Goal: Task Accomplishment & Management: Manage account settings

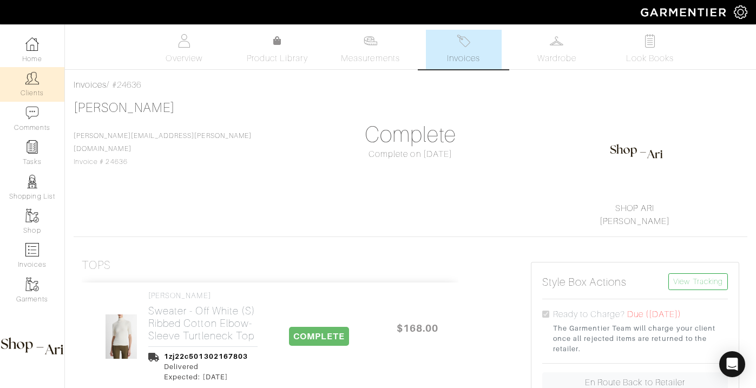
scroll to position [1502, 0]
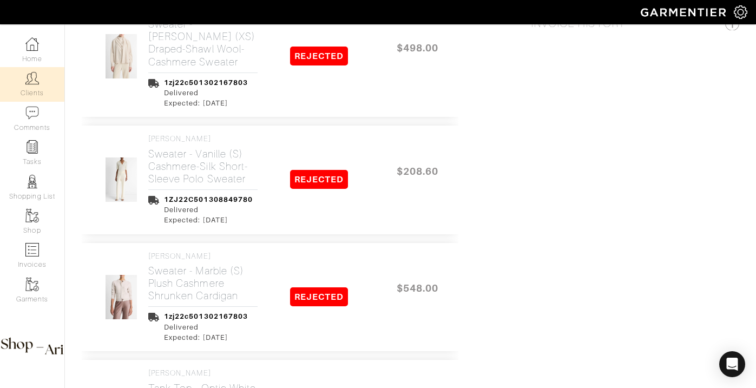
click at [47, 81] on link "Clients" at bounding box center [32, 84] width 64 height 34
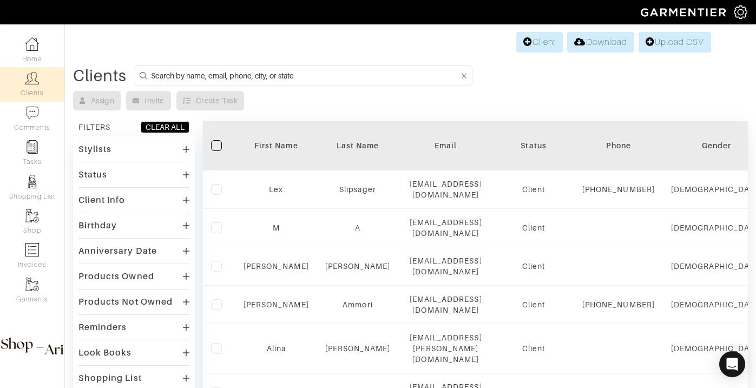
click at [252, 69] on input at bounding box center [305, 76] width 308 height 14
type input "leslie"
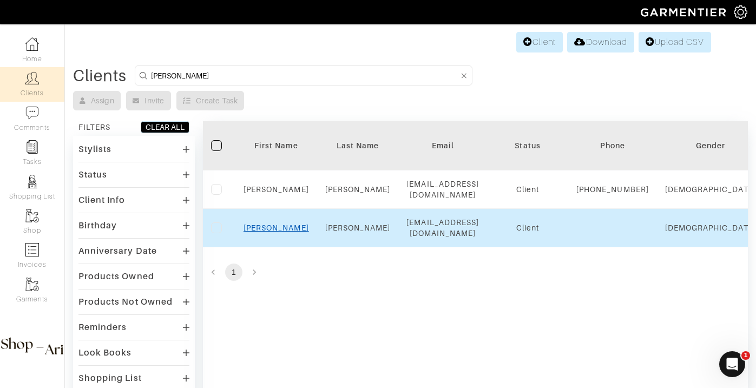
click at [276, 232] on link "Leslie" at bounding box center [275, 227] width 65 height 9
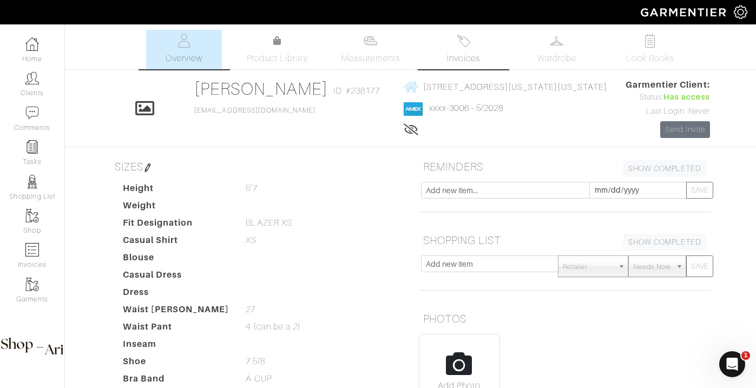
click at [437, 52] on link "Invoices" at bounding box center [464, 49] width 76 height 39
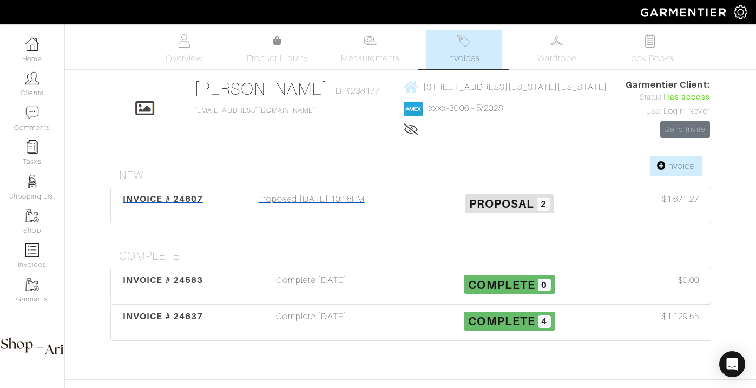
click at [277, 197] on div "Proposed 09/28/25 10:18PM" at bounding box center [312, 205] width 198 height 25
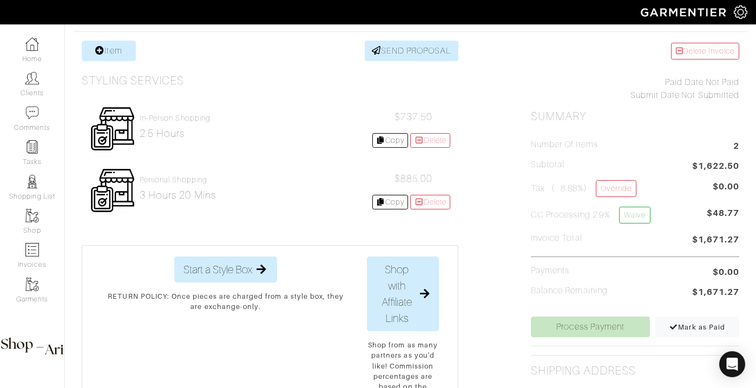
scroll to position [227, 0]
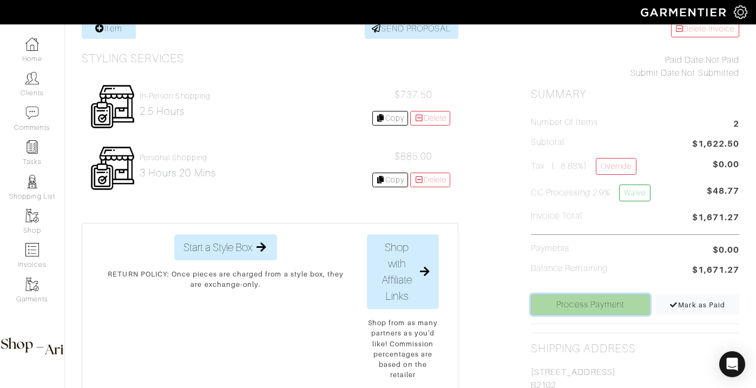
click at [551, 303] on link "Process Payment" at bounding box center [590, 304] width 119 height 21
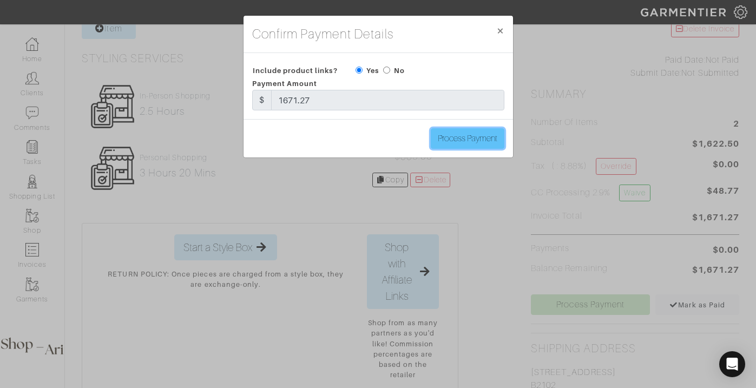
click at [487, 131] on input "Process Payment" at bounding box center [468, 138] width 74 height 21
type input "Process Payment"
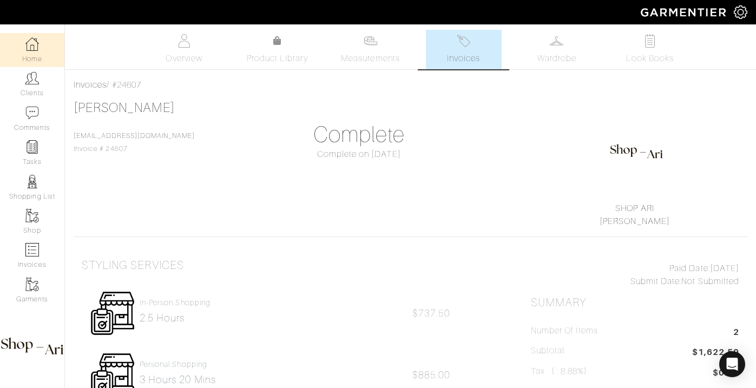
click at [42, 54] on link "Home" at bounding box center [32, 50] width 64 height 34
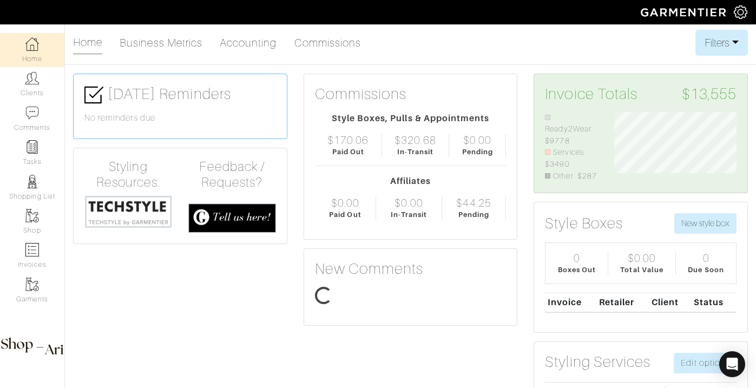
scroll to position [70, 138]
click at [39, 75] on link "Clients" at bounding box center [32, 84] width 64 height 34
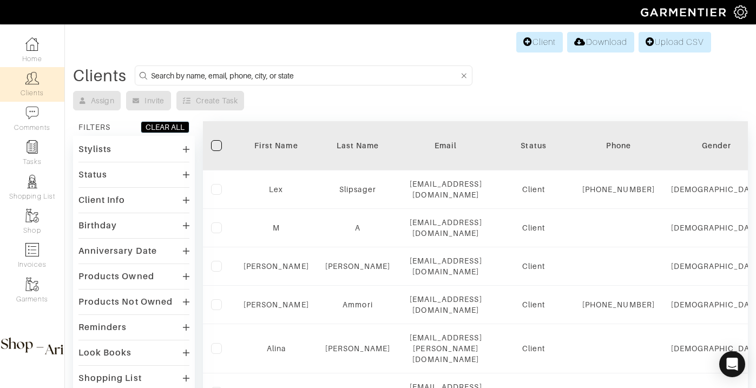
click at [185, 80] on input at bounding box center [305, 76] width 308 height 14
type input "cheryl"
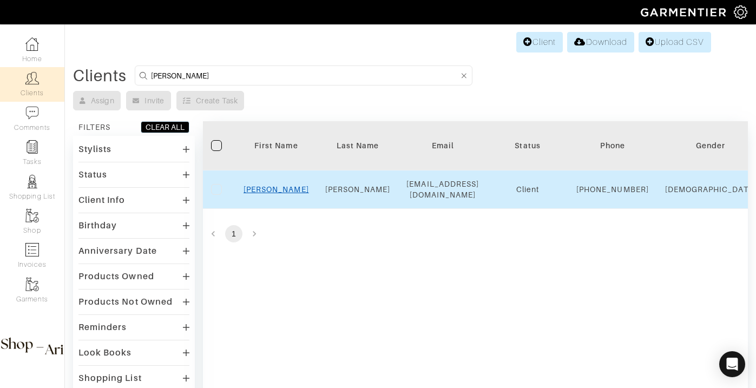
click at [286, 194] on link "Cheryl" at bounding box center [275, 189] width 65 height 9
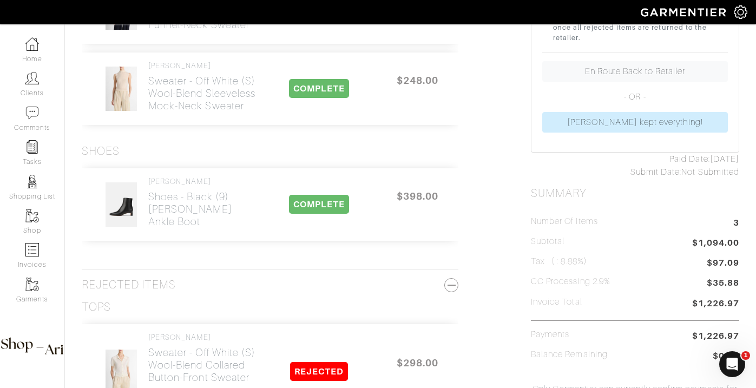
scroll to position [76, 0]
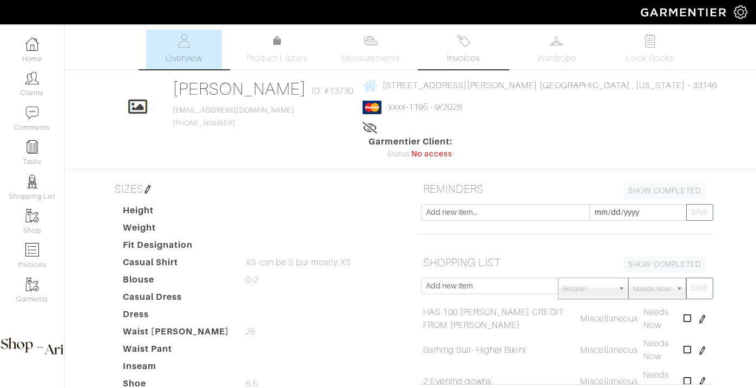
click at [481, 64] on link "Invoices" at bounding box center [464, 49] width 76 height 39
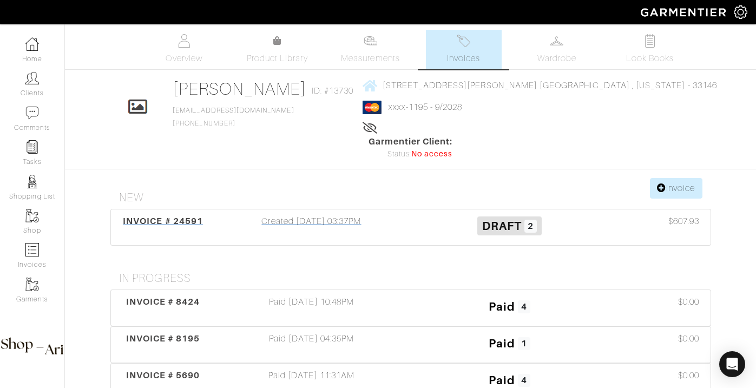
click at [337, 215] on div "Created [DATE] 03:37PM" at bounding box center [312, 227] width 198 height 25
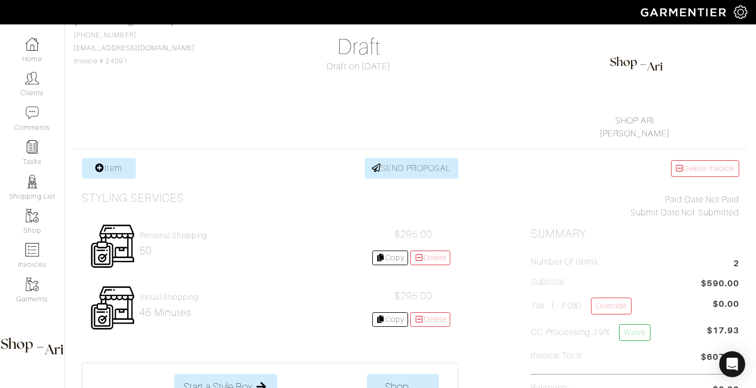
scroll to position [89, 0]
click at [177, 301] on link "Virtual Shopping 45 minutes" at bounding box center [169, 305] width 59 height 26
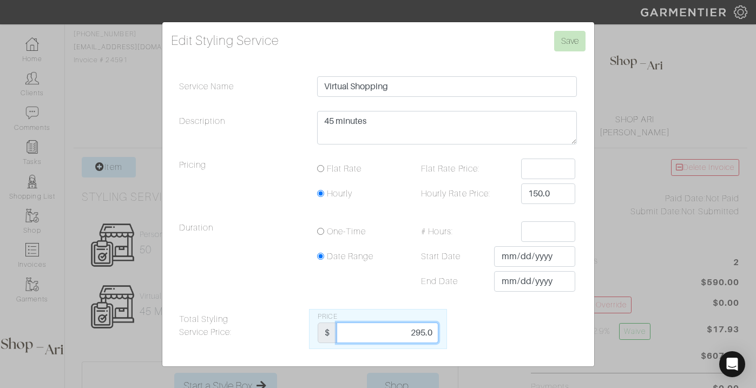
click at [409, 335] on input "295.0" at bounding box center [388, 332] width 102 height 21
type input "221.25"
click at [573, 45] on input "Save" at bounding box center [569, 41] width 31 height 21
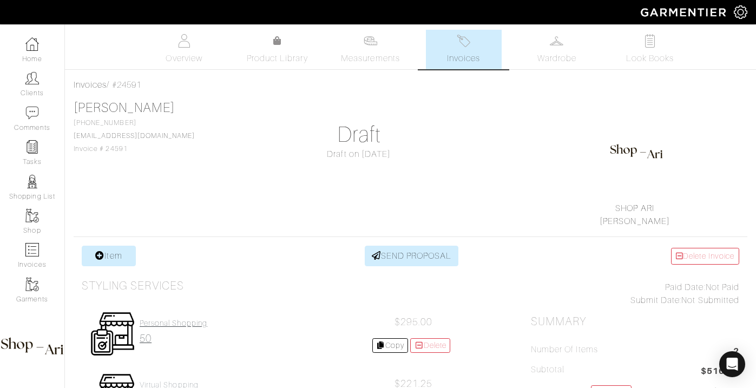
click at [166, 329] on link "Personal Shopping 50" at bounding box center [174, 332] width 68 height 26
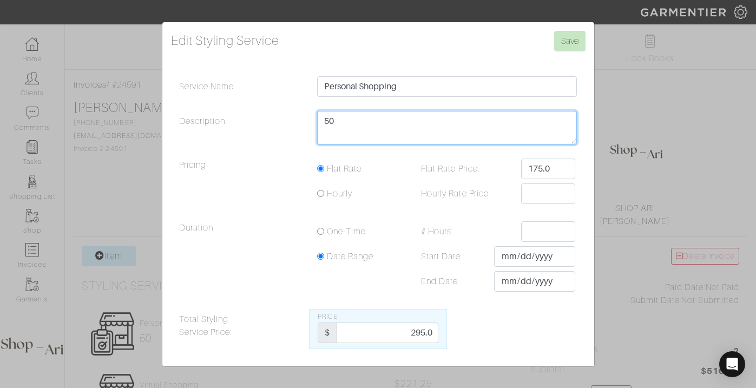
click at [386, 143] on textarea "50" at bounding box center [447, 128] width 260 height 34
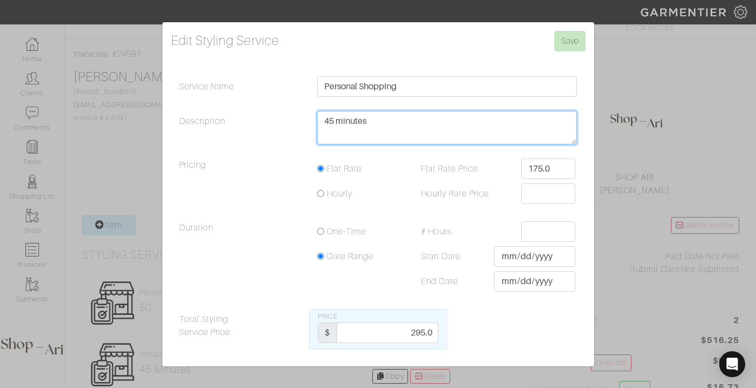
scroll to position [29, 0]
type textarea "45 minutes"
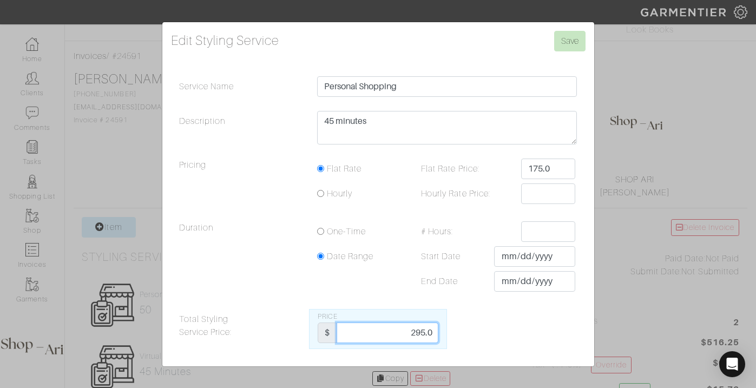
click at [410, 325] on input "295.0" at bounding box center [388, 332] width 102 height 21
type input "221.25"
click at [554, 31] on input "Save" at bounding box center [569, 41] width 31 height 21
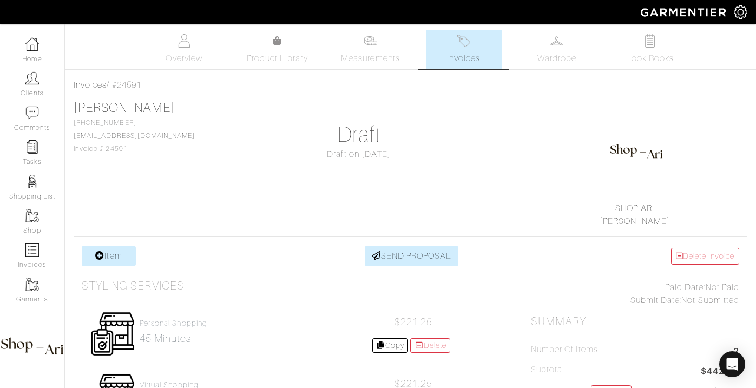
click at [572, 47] on link "Wardrobe" at bounding box center [557, 49] width 76 height 39
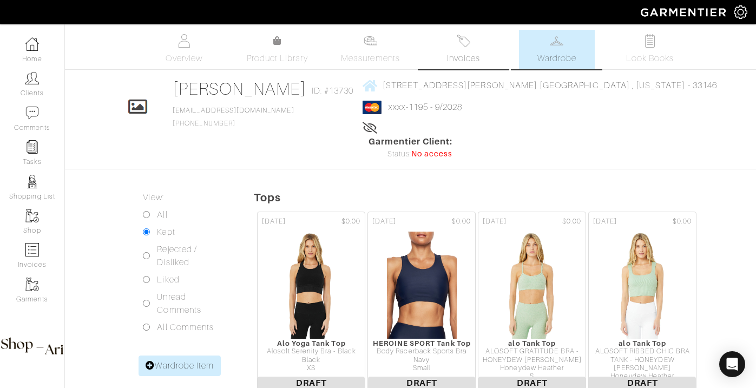
click at [444, 60] on link "Invoices" at bounding box center [464, 49] width 76 height 39
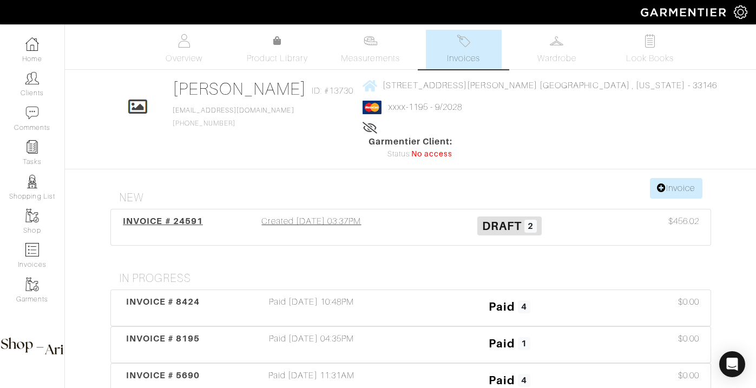
click at [352, 215] on div "Created [DATE] 03:37PM" at bounding box center [312, 227] width 198 height 25
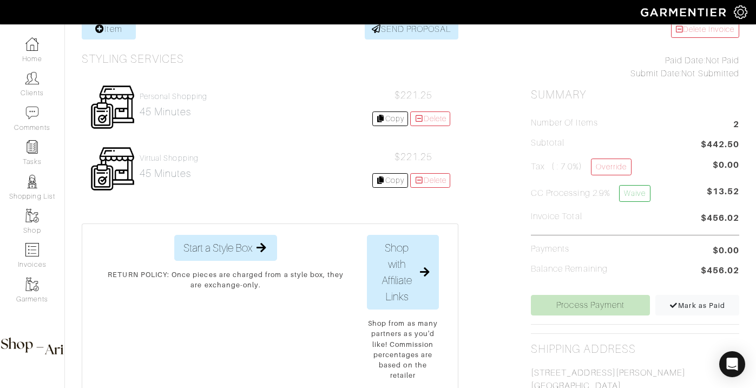
scroll to position [230, 0]
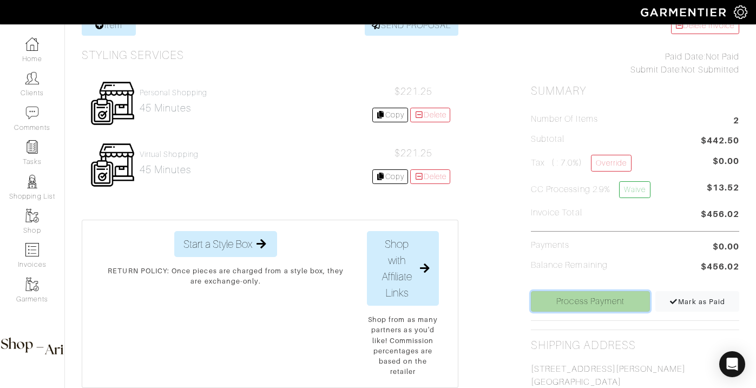
click at [597, 310] on link "Process Payment" at bounding box center [590, 301] width 119 height 21
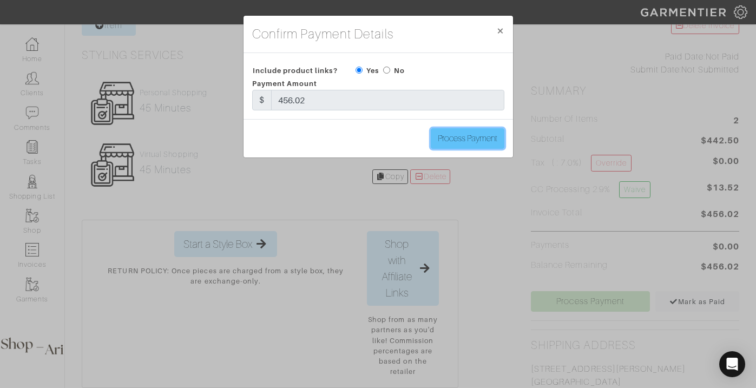
click at [488, 142] on input "Process Payment" at bounding box center [468, 138] width 74 height 21
type input "Process Payment"
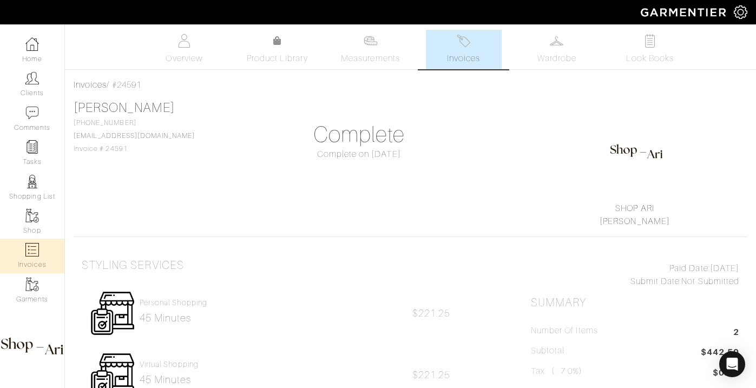
click at [31, 260] on link "Invoices" at bounding box center [32, 256] width 64 height 34
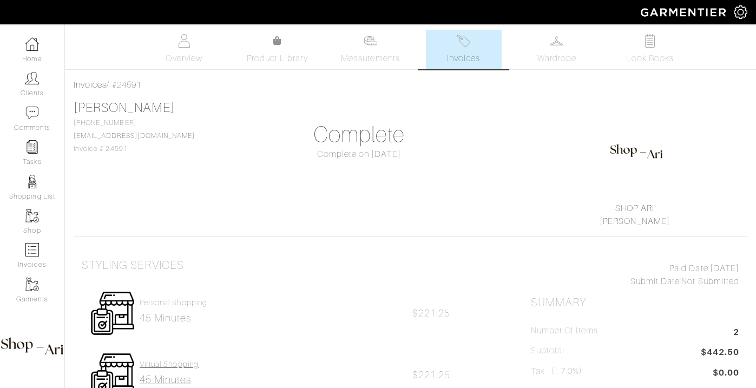
select select
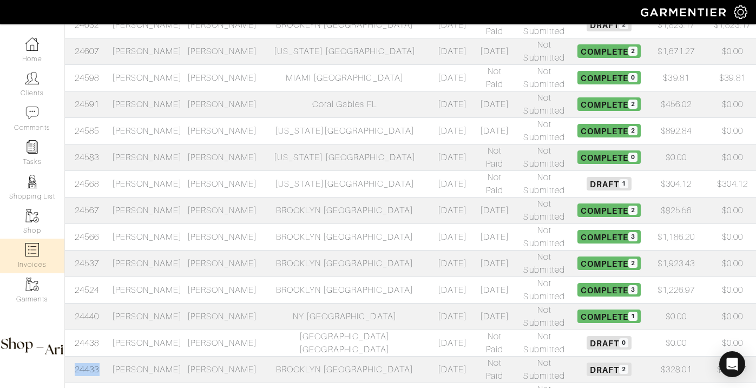
scroll to position [470, 0]
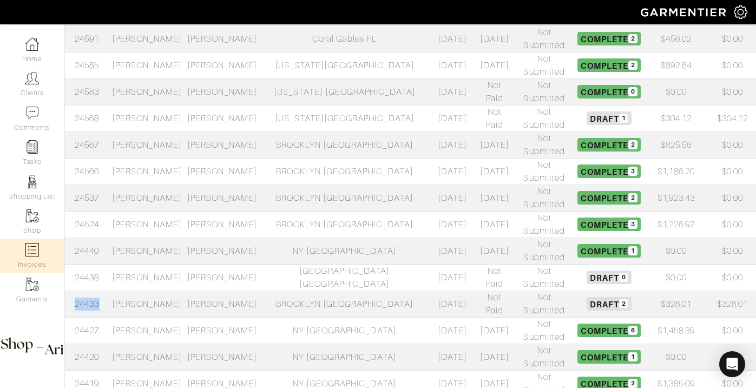
select select
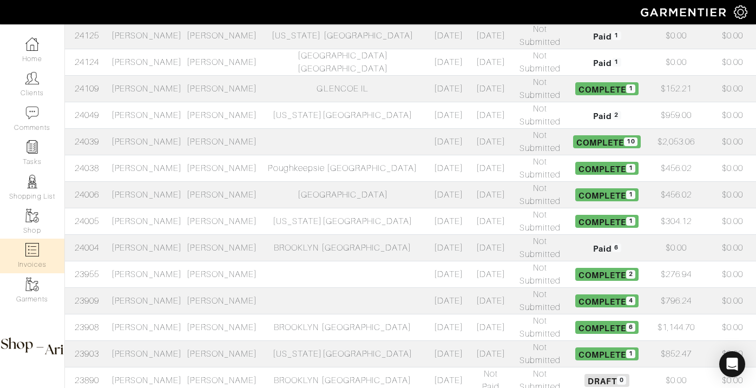
scroll to position [470, 0]
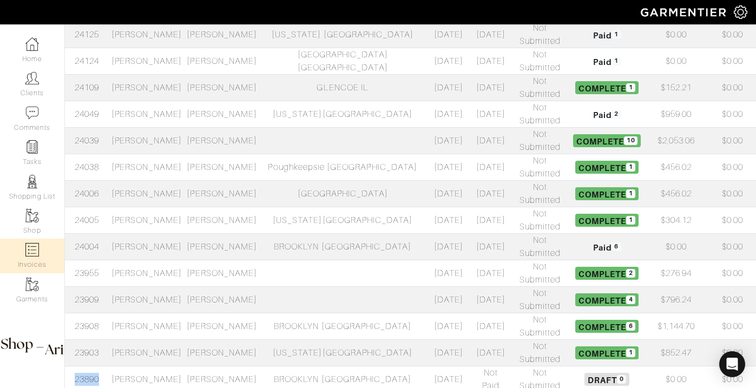
click at [31, 259] on link "Invoices" at bounding box center [32, 256] width 64 height 34
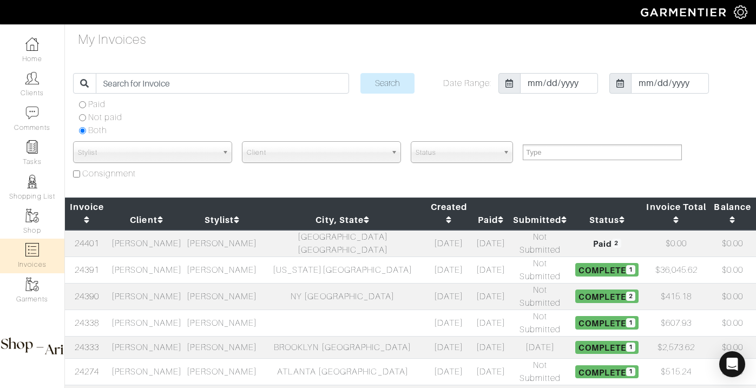
select select
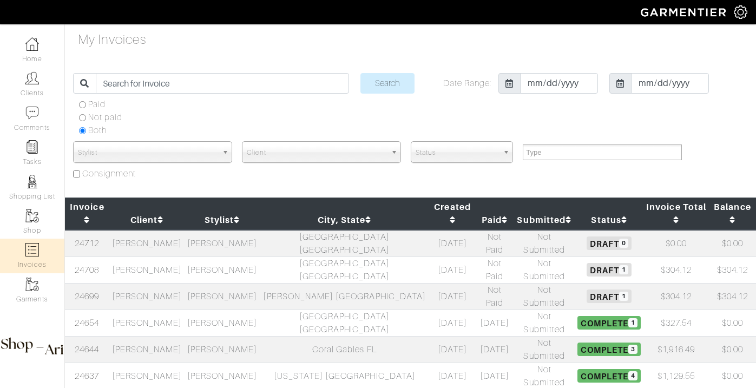
select select
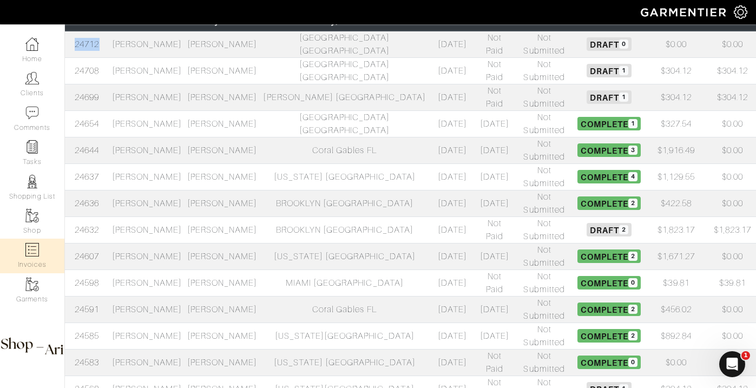
scroll to position [195, 0]
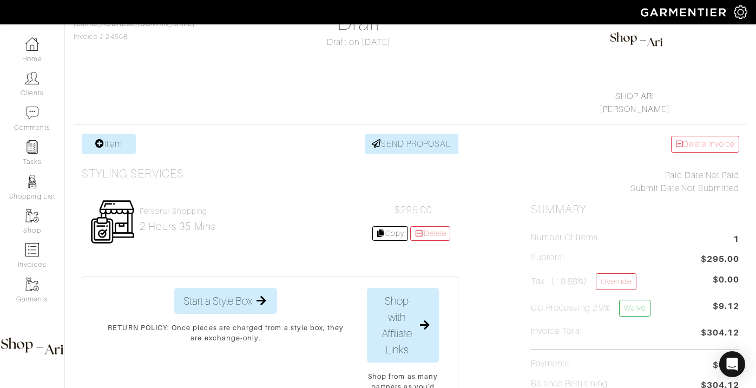
scroll to position [118, 0]
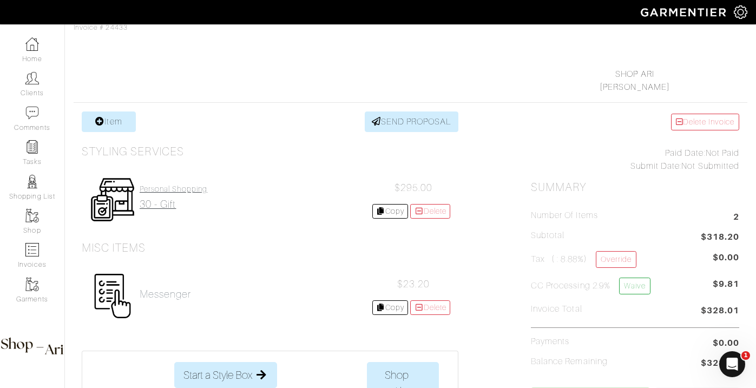
click at [168, 201] on h2 "30 - gift" at bounding box center [174, 204] width 68 height 12
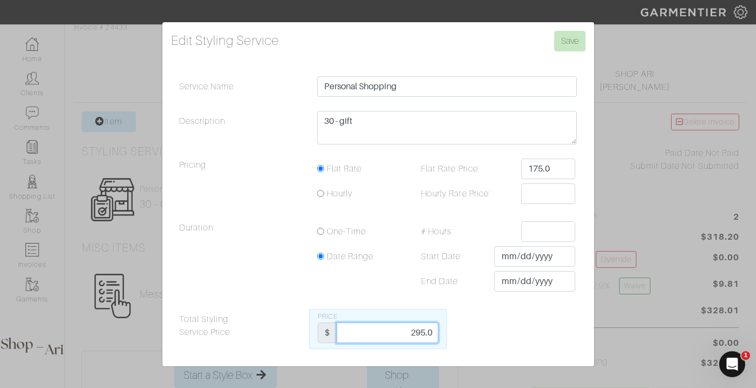
click at [398, 337] on input "295.0" at bounding box center [388, 332] width 102 height 21
type input "147.5"
click at [575, 44] on input "Save" at bounding box center [569, 41] width 31 height 21
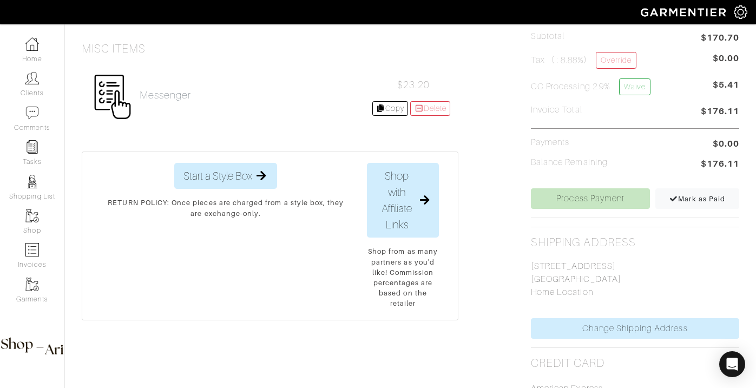
scroll to position [359, 0]
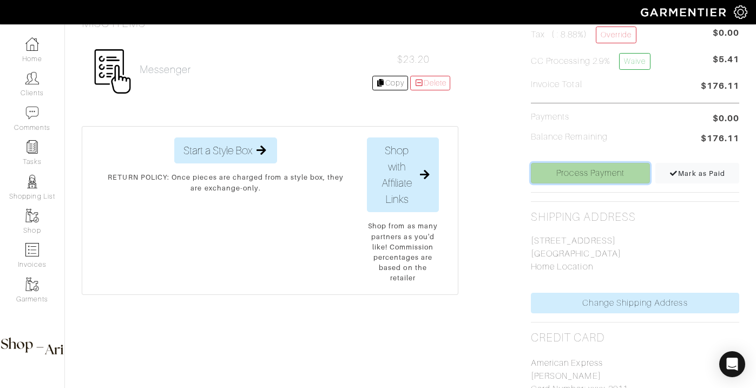
click at [565, 168] on link "Process Payment" at bounding box center [590, 173] width 119 height 21
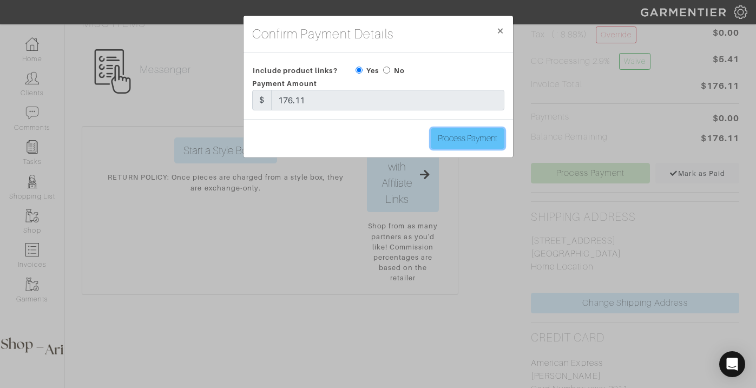
click at [447, 141] on input "Process Payment" at bounding box center [468, 138] width 74 height 21
type input "Process Payment"
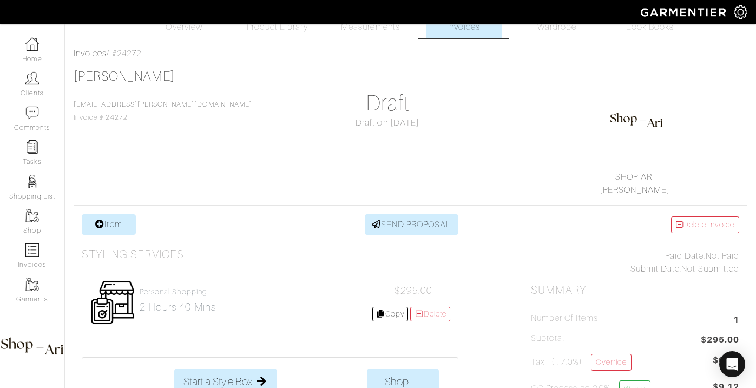
scroll to position [35, 0]
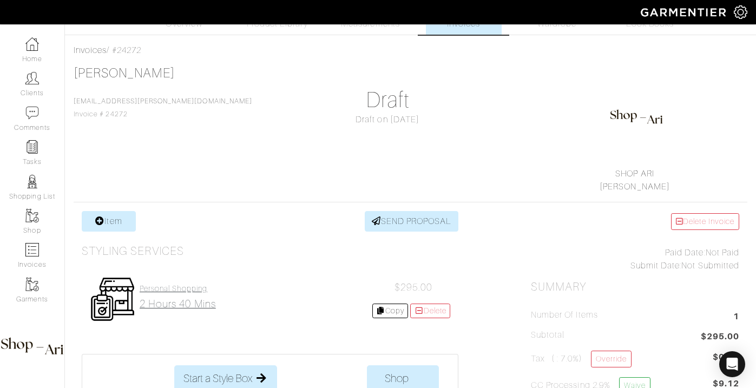
click at [179, 297] on link "Personal Shopping 2 hours 40 mins" at bounding box center [178, 297] width 76 height 26
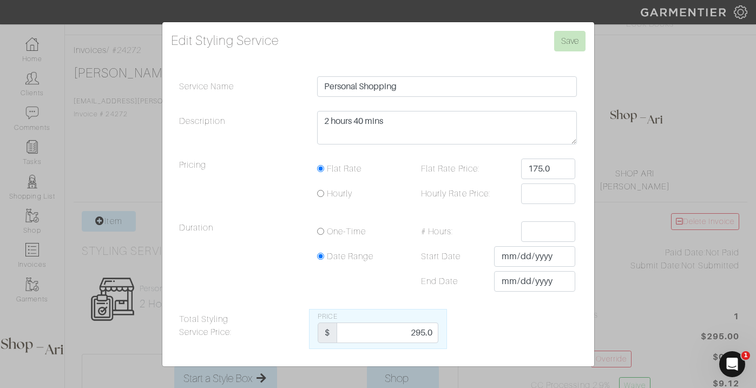
scroll to position [0, 0]
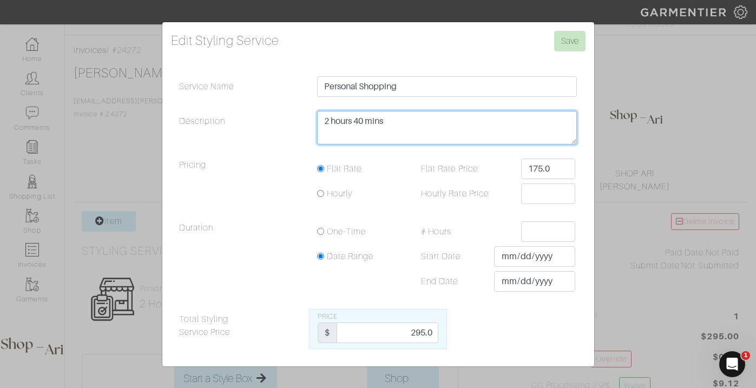
click at [361, 123] on textarea "2 hours 40 mins" at bounding box center [447, 128] width 260 height 34
type textarea "2 hours 45 mins"
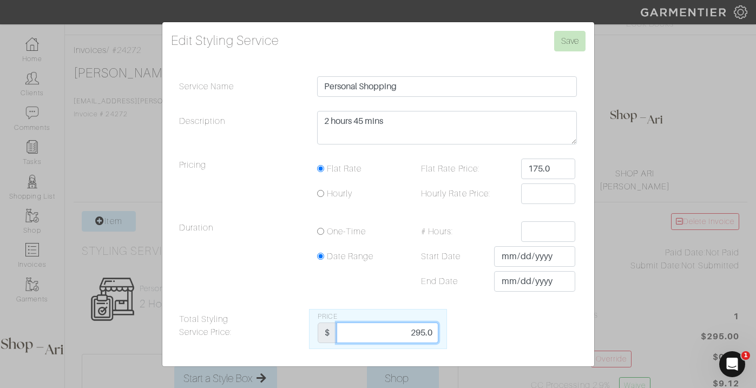
click at [405, 334] on input "295.0" at bounding box center [388, 332] width 102 height 21
type input "811.25"
click at [581, 40] on input "Save" at bounding box center [569, 41] width 31 height 21
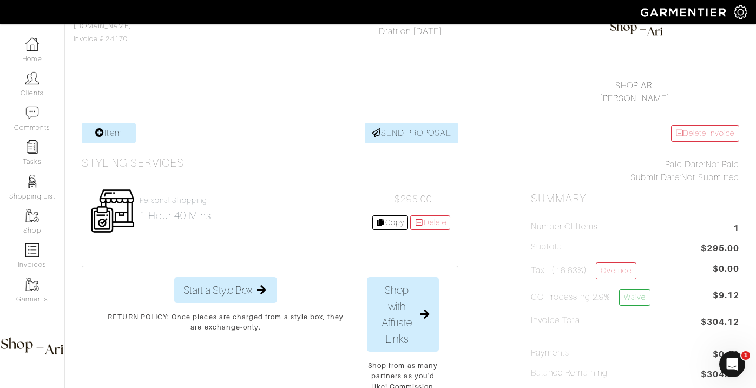
scroll to position [130, 0]
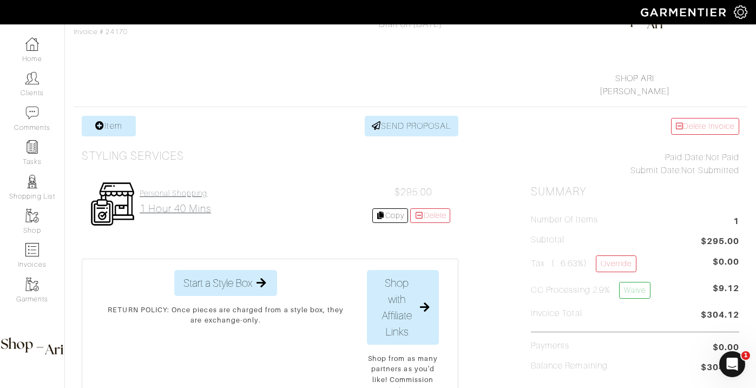
click at [189, 200] on link "Personal Shopping 1 hour 40 mins" at bounding box center [175, 202] width 71 height 26
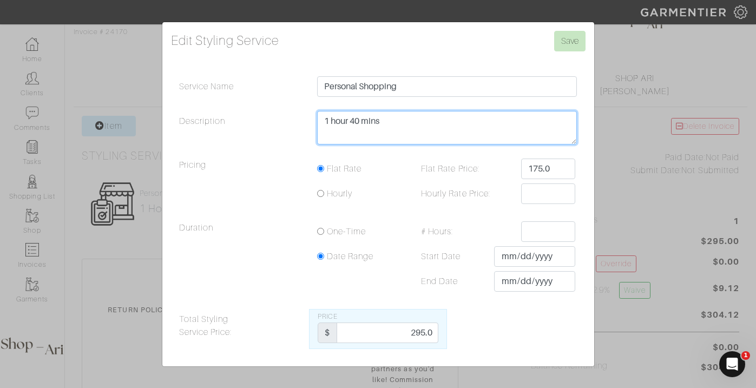
click at [359, 123] on textarea "1 hour 40 mins" at bounding box center [447, 128] width 260 height 34
type textarea "1 hour 45 mins"
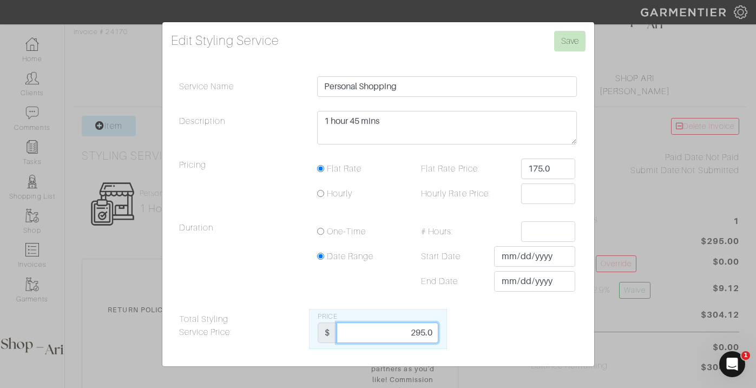
click at [389, 332] on input "295.0" at bounding box center [388, 332] width 102 height 21
type input "516.25"
click at [577, 39] on input "Save" at bounding box center [569, 41] width 31 height 21
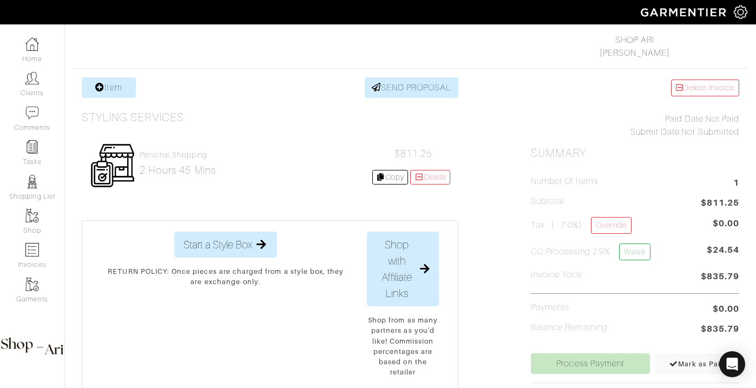
scroll to position [180, 0]
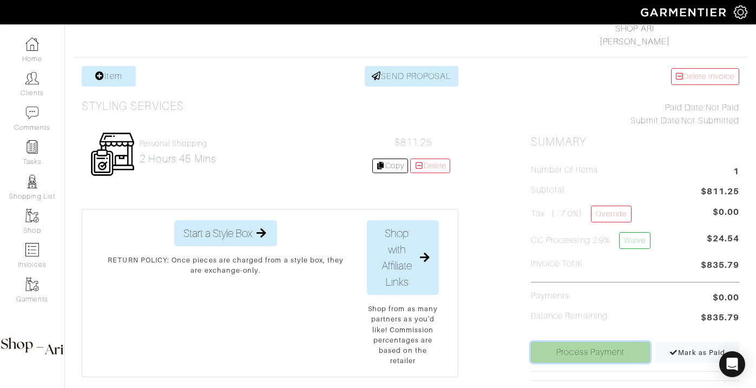
click at [582, 354] on link "Process Payment" at bounding box center [590, 352] width 119 height 21
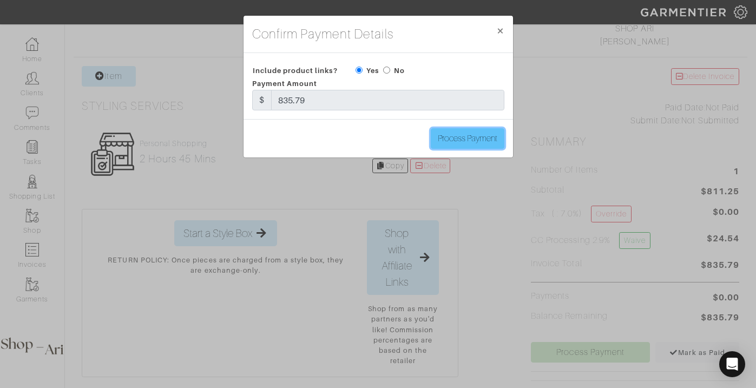
click at [483, 140] on input "Process Payment" at bounding box center [468, 138] width 74 height 21
type input "Process Payment"
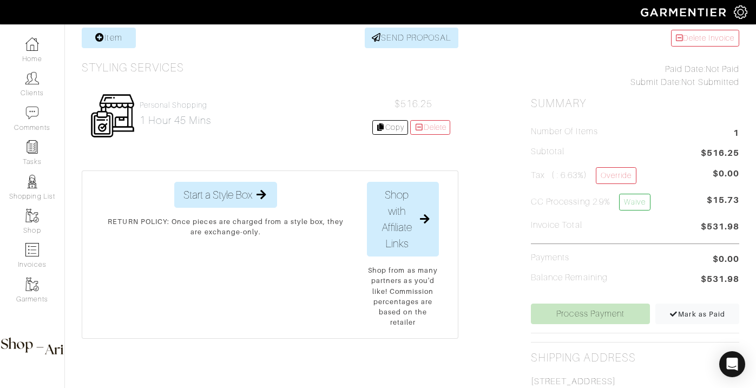
scroll to position [265, 0]
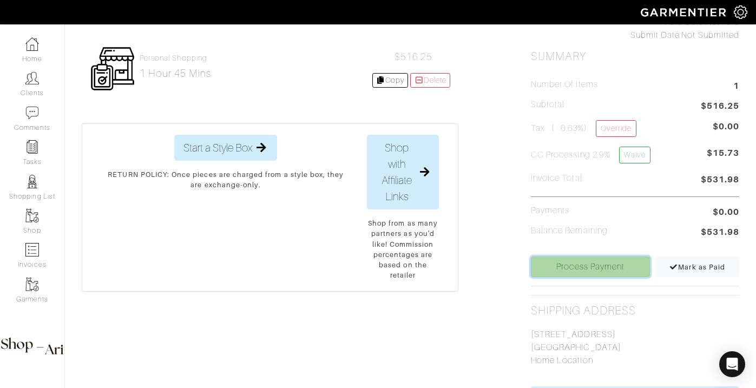
click at [579, 268] on link "Process Payment" at bounding box center [590, 266] width 119 height 21
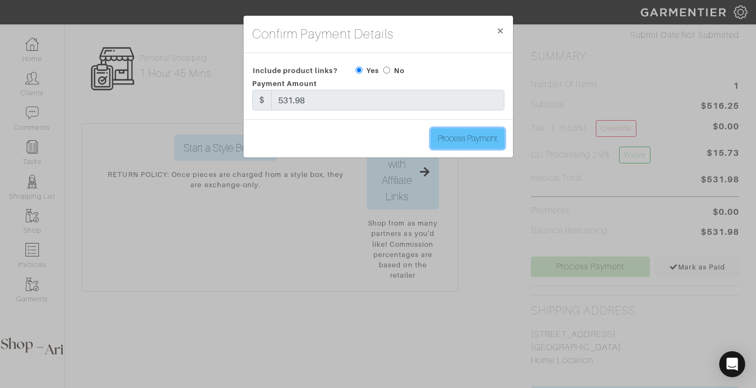
click at [451, 146] on input "Process Payment" at bounding box center [468, 138] width 74 height 21
type input "Process Payment"
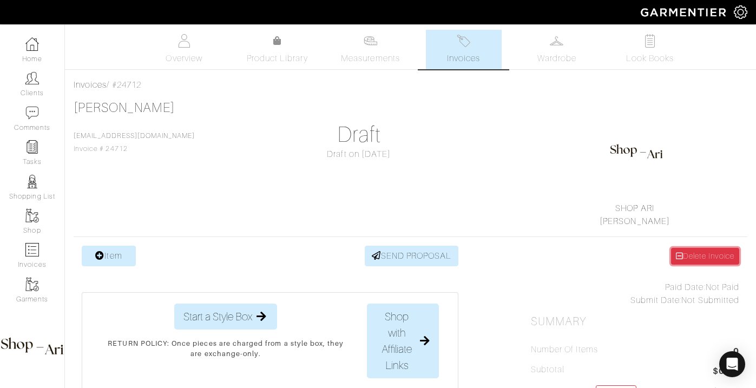
click at [688, 257] on link "Delete Invoice" at bounding box center [705, 256] width 68 height 17
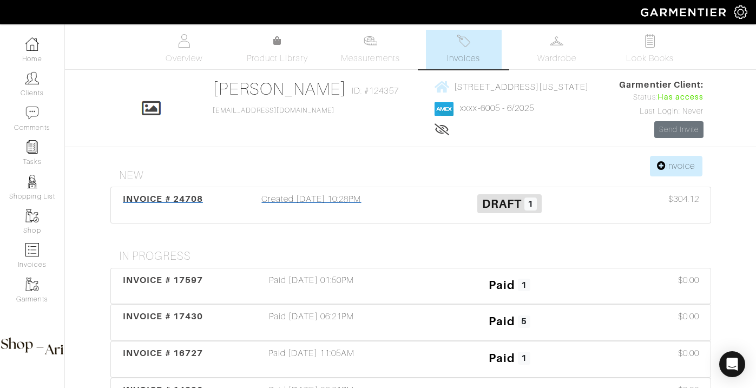
click at [310, 206] on div "Created [DATE] 10:28PM" at bounding box center [312, 205] width 198 height 25
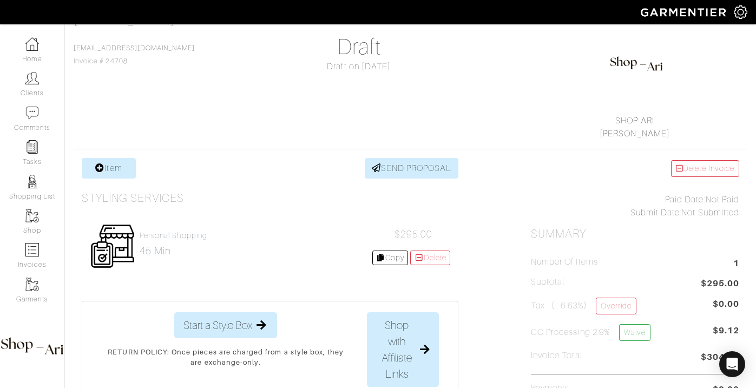
scroll to position [102, 0]
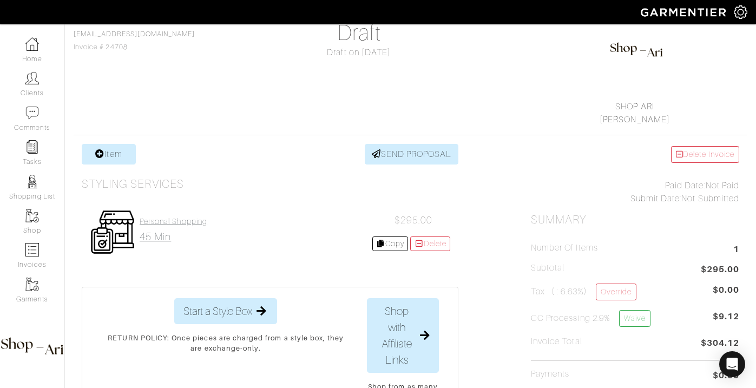
click at [176, 218] on h4 "Personal Shopping" at bounding box center [174, 221] width 68 height 9
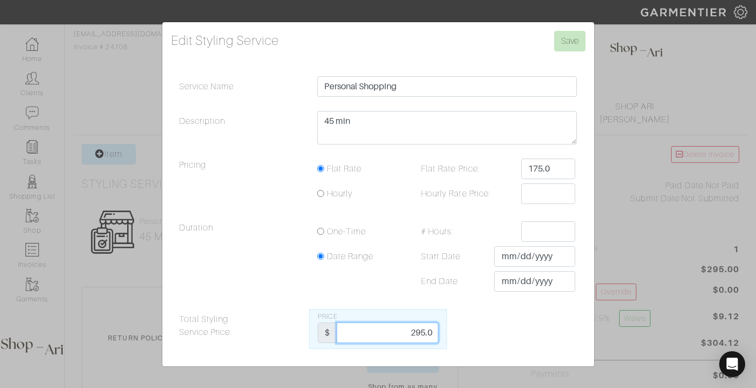
click at [413, 327] on input "295.0" at bounding box center [388, 332] width 102 height 21
type input "221.25"
click at [554, 31] on input "Save" at bounding box center [569, 41] width 31 height 21
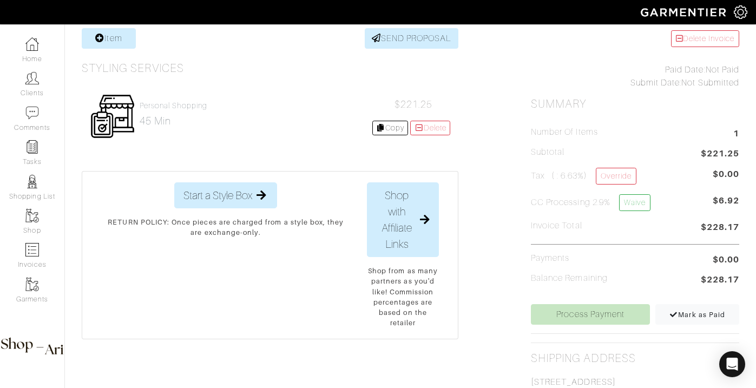
scroll to position [232, 0]
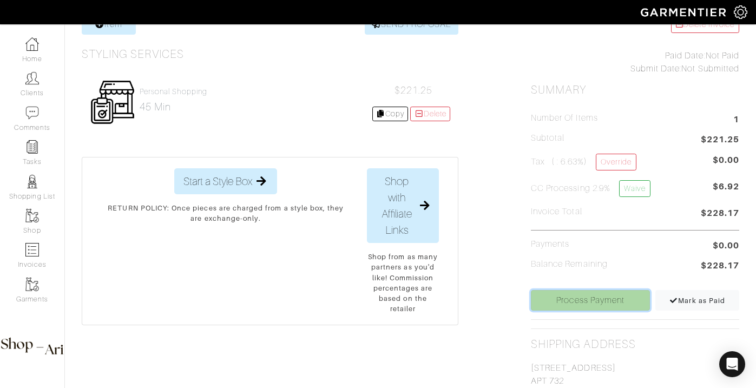
click at [616, 294] on link "Process Payment" at bounding box center [590, 300] width 119 height 21
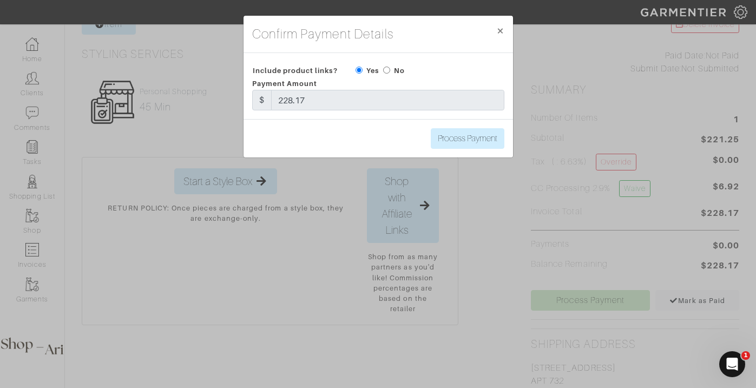
scroll to position [0, 0]
click at [473, 143] on input "Process Payment" at bounding box center [468, 138] width 74 height 21
type input "Process Payment"
